Goal: Task Accomplishment & Management: Complete application form

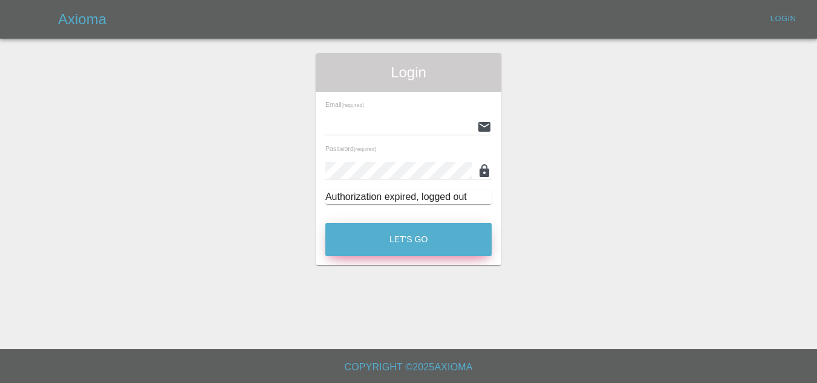
type input "[EMAIL_ADDRESS][DOMAIN_NAME]"
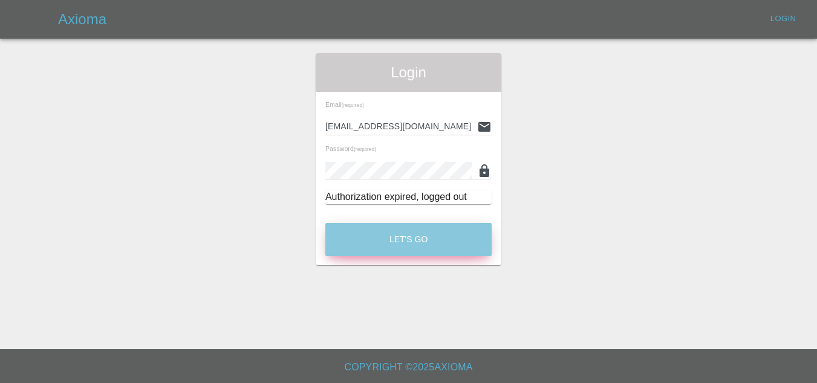
click at [403, 235] on button "Let's Go" at bounding box center [408, 239] width 166 height 33
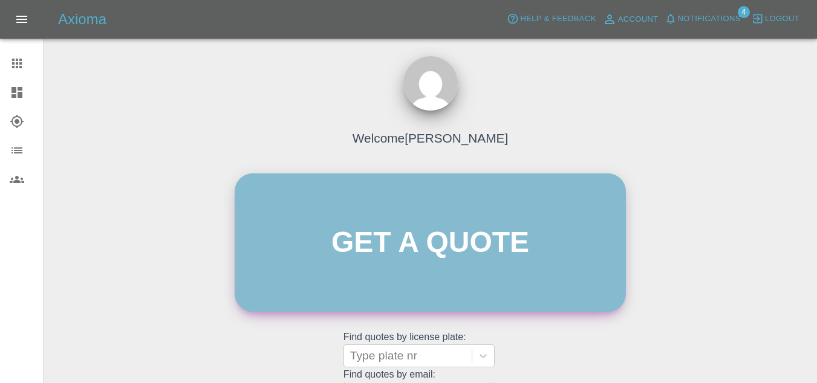
click at [345, 238] on link "Get a quote" at bounding box center [430, 243] width 391 height 138
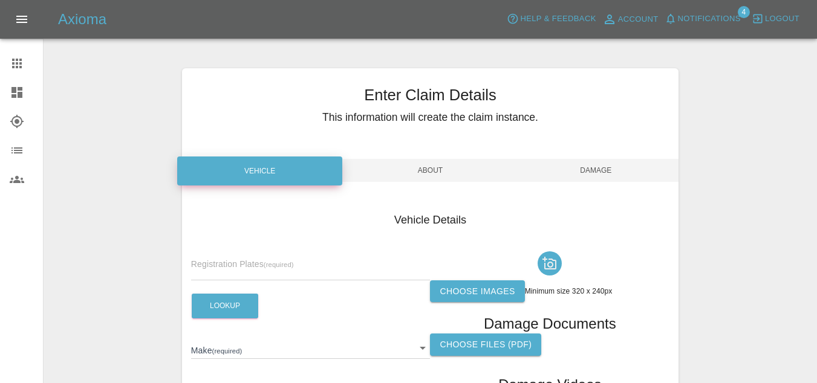
click at [465, 285] on label "Choose images" at bounding box center [477, 292] width 94 height 22
click at [0, 0] on input "Choose images" at bounding box center [0, 0] width 0 height 0
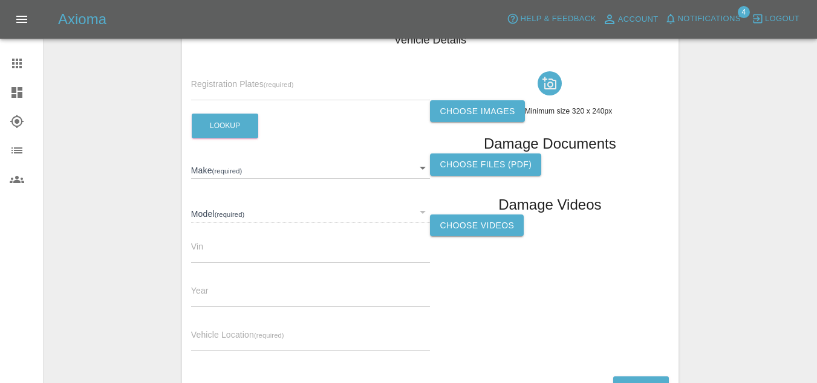
scroll to position [178, 0]
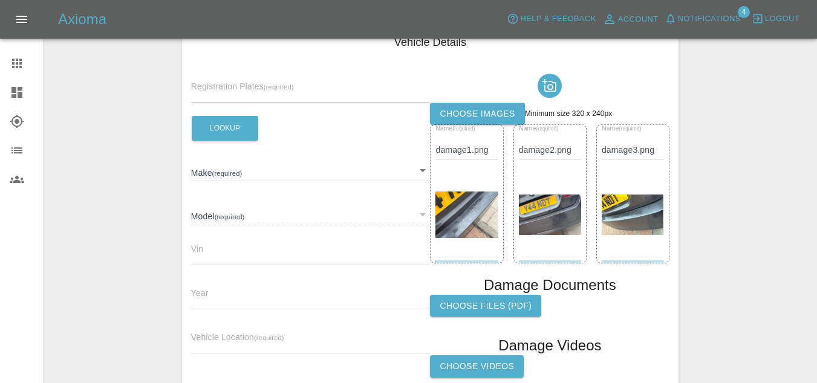
click at [229, 79] on div "Registration Plates (required)" at bounding box center [310, 86] width 239 height 34
click at [227, 84] on span "Registration Plates (required)" at bounding box center [242, 87] width 103 height 10
click at [224, 90] on input "text" at bounding box center [310, 94] width 239 height 18
paste input "y44ndt"
type input "y44ndt"
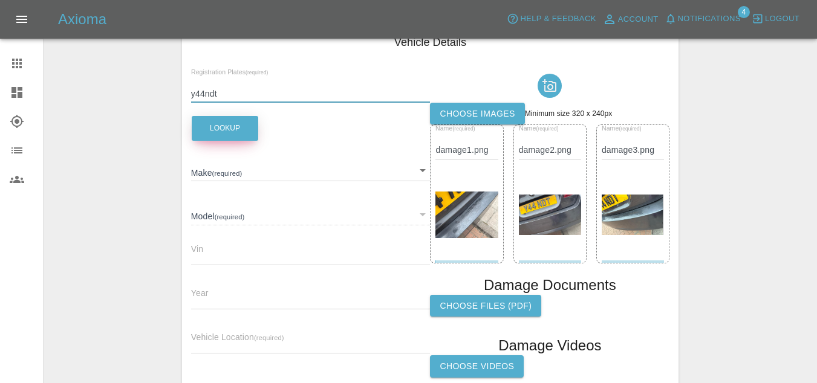
click at [221, 132] on button "Lookup" at bounding box center [225, 128] width 66 height 25
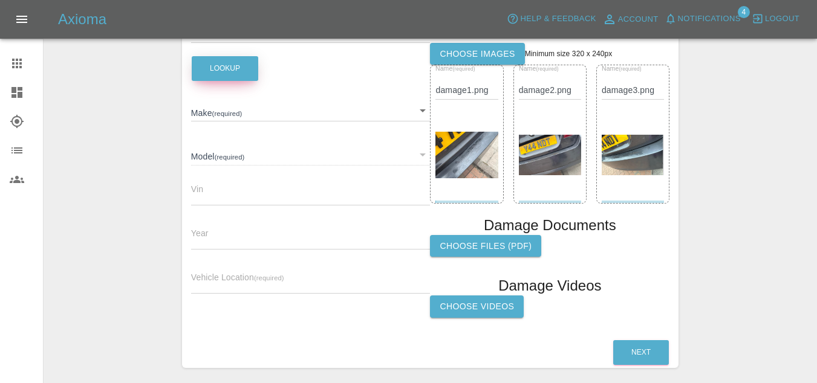
scroll to position [256, 0]
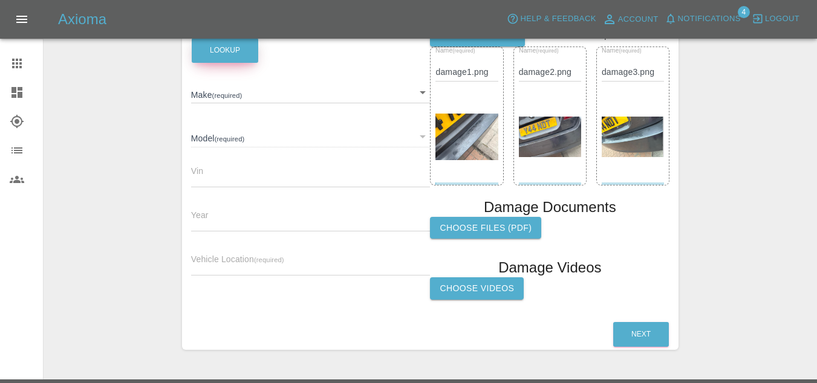
click at [231, 59] on button "Lookup" at bounding box center [225, 50] width 66 height 25
type input "BMW"
type input "520"
type input "[US_VEHICLE_IDENTIFICATION_NUMBER]"
type input "2014"
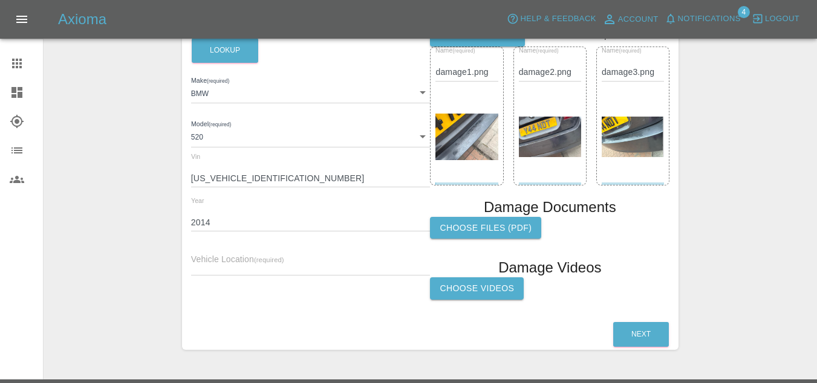
click at [219, 257] on span "Vehicle Location (required)" at bounding box center [237, 260] width 93 height 10
click at [306, 259] on input "text" at bounding box center [310, 267] width 239 height 18
type input "na"
click at [634, 336] on button "Next" at bounding box center [641, 334] width 56 height 25
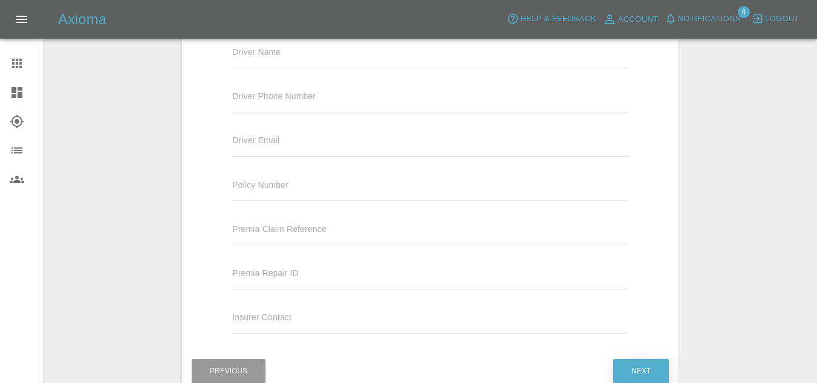
click at [634, 336] on div "Insurer Contact" at bounding box center [430, 322] width 414 height 44
click at [631, 372] on button "Next" at bounding box center [641, 371] width 56 height 25
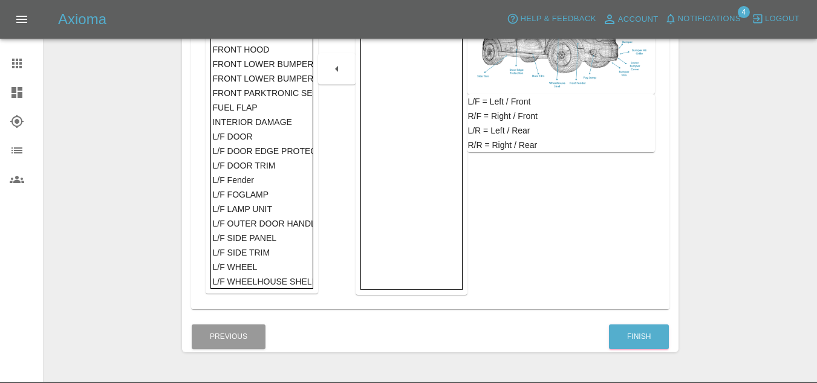
scroll to position [329, 0]
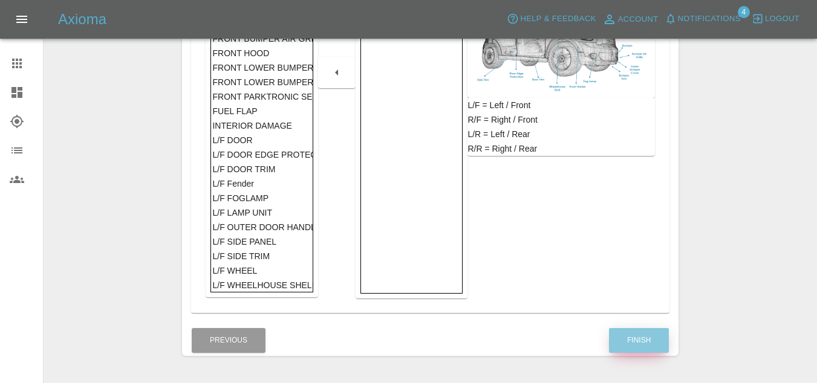
click at [635, 344] on button "Finish" at bounding box center [639, 340] width 60 height 25
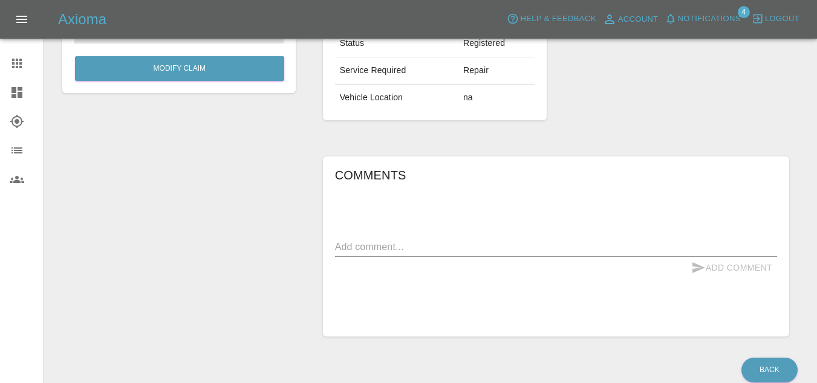
scroll to position [238, 0]
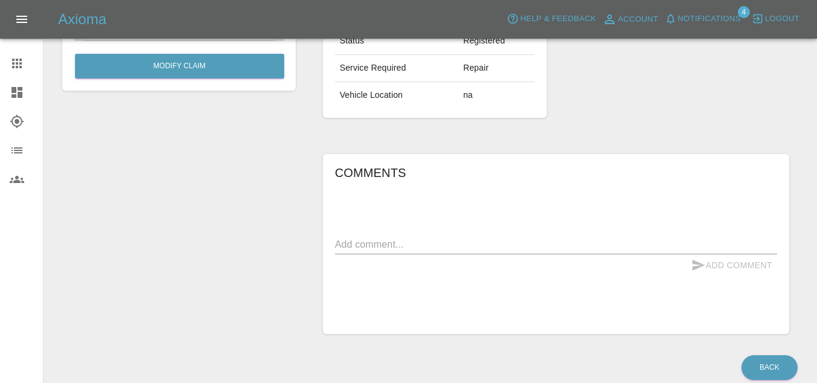
click at [355, 240] on textarea at bounding box center [556, 245] width 442 height 14
paste textarea "Rear Bumper Damage Description: The paint has all been damaged on the back bump…"
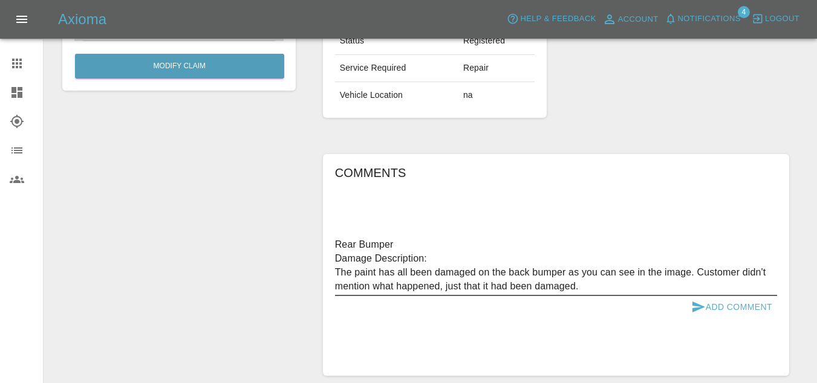
drag, startPoint x: 601, startPoint y: 293, endPoint x: 702, endPoint y: 273, distance: 102.8
click at [702, 273] on textarea "Rear Bumper Damage Description: The paint has all been damaged on the back bump…" at bounding box center [556, 266] width 442 height 56
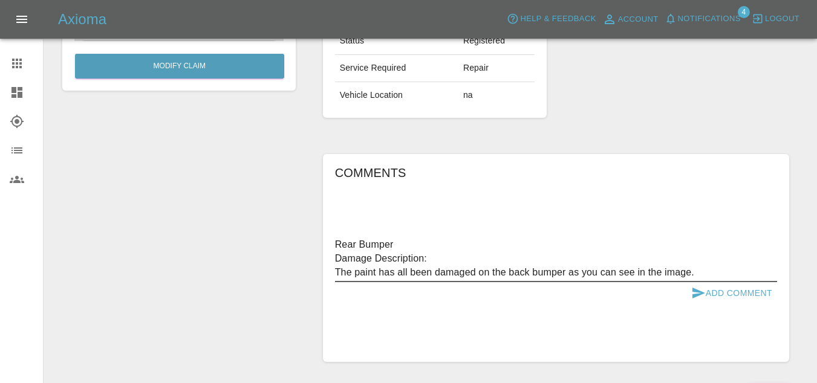
type textarea "Rear Bumper Damage Description: The paint has all been damaged on the back bump…"
click at [719, 299] on button "Add Comment" at bounding box center [731, 293] width 91 height 22
